Goal: Check status: Check status

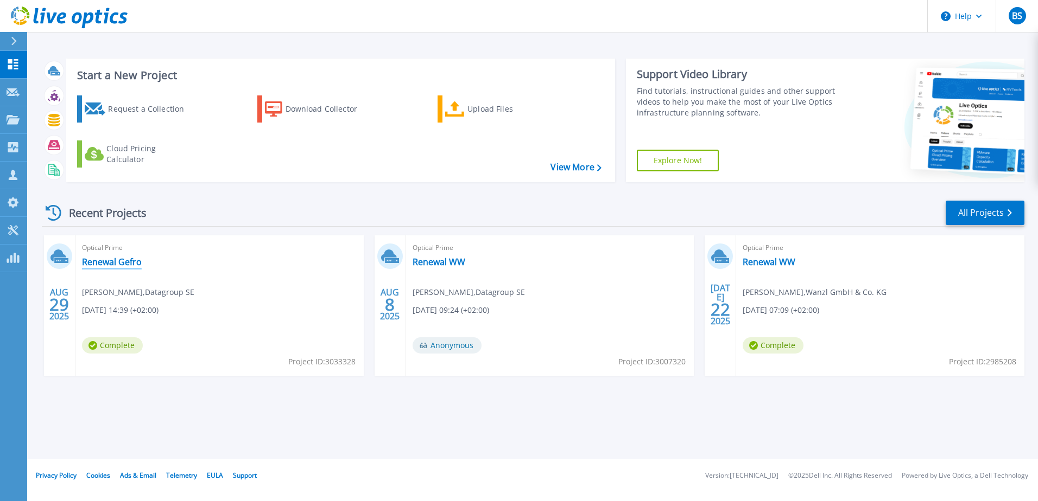
click at [96, 265] on link "Renewal Gefro" at bounding box center [112, 262] width 60 height 11
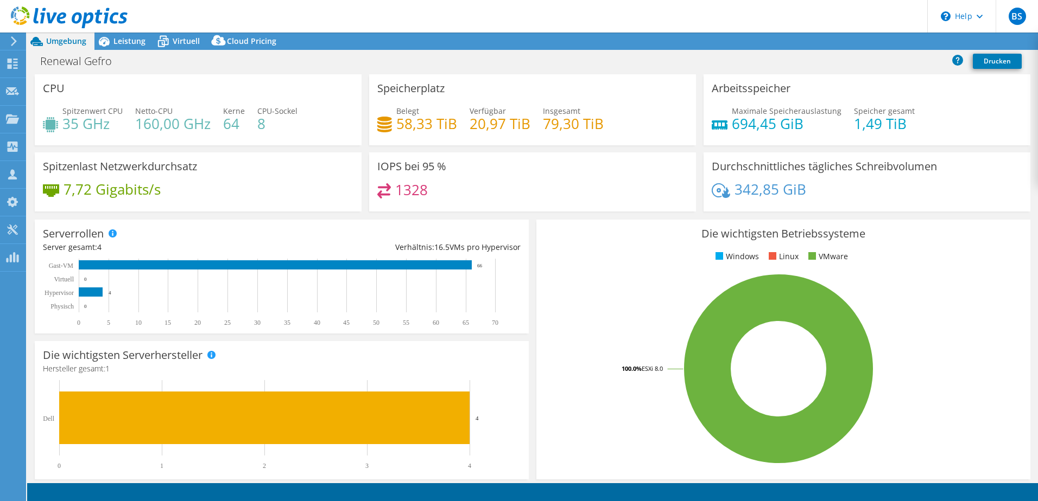
select select "USD"
click at [119, 41] on span "Leistung" at bounding box center [129, 41] width 32 height 10
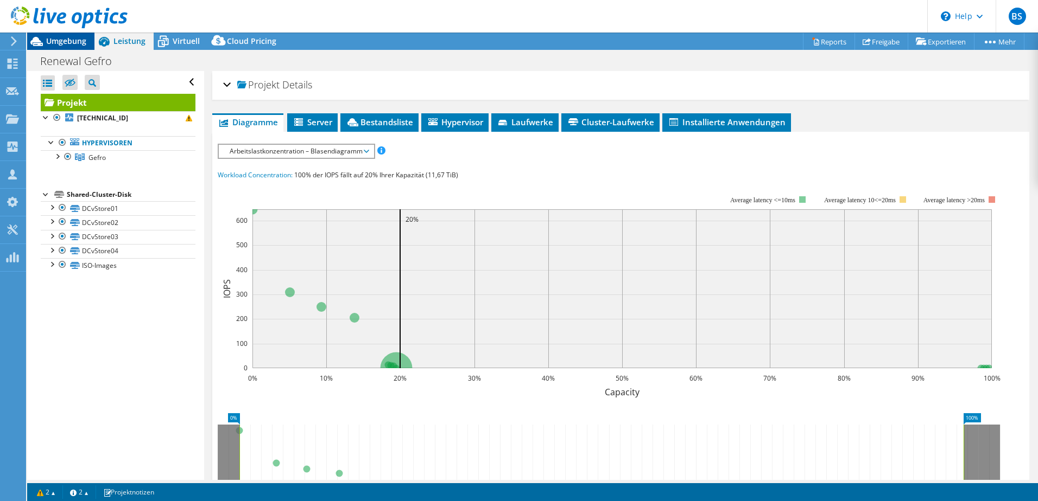
click at [73, 40] on span "Umgebung" at bounding box center [66, 41] width 40 height 10
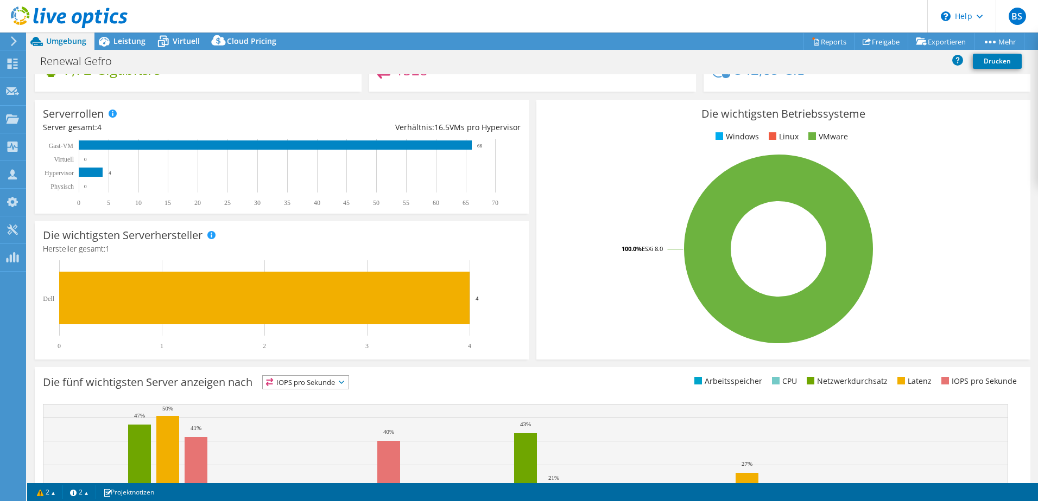
scroll to position [223, 0]
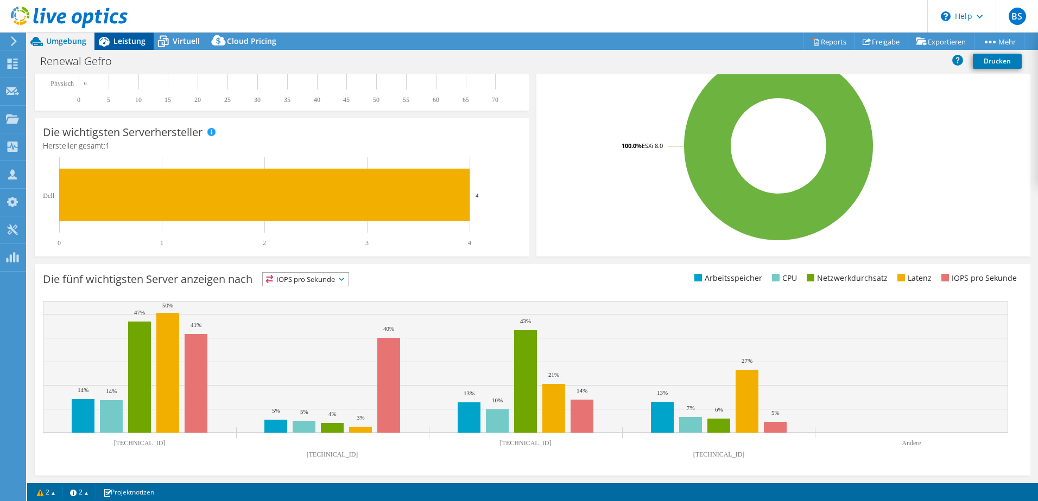
click at [127, 40] on span "Leistung" at bounding box center [129, 41] width 32 height 10
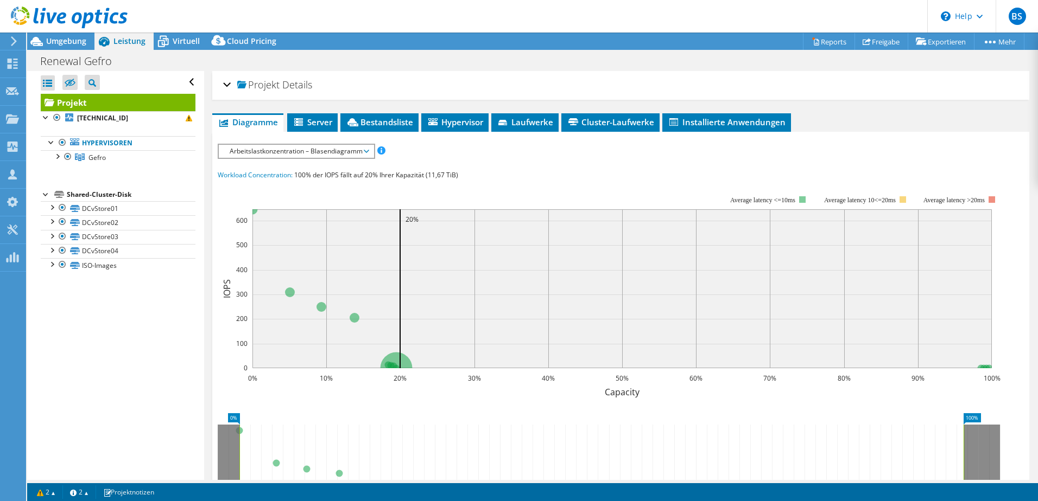
scroll to position [0, 0]
click at [138, 155] on link "Gefro" at bounding box center [118, 157] width 155 height 14
